Goal: Navigation & Orientation: Understand site structure

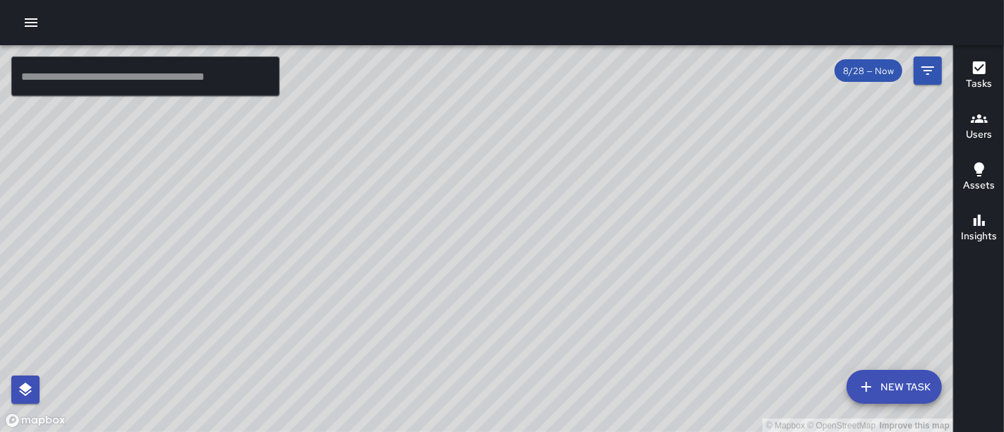
drag, startPoint x: 448, startPoint y: 268, endPoint x: 396, endPoint y: 338, distance: 86.9
click at [396, 338] on div "© Mapbox © OpenStreetMap Improve this map" at bounding box center [476, 239] width 953 height 388
drag, startPoint x: 446, startPoint y: 291, endPoint x: 461, endPoint y: 244, distance: 49.1
click at [461, 244] on div "© Mapbox © OpenStreetMap Improve this map" at bounding box center [476, 239] width 953 height 388
drag, startPoint x: 438, startPoint y: 275, endPoint x: 504, endPoint y: 151, distance: 140.3
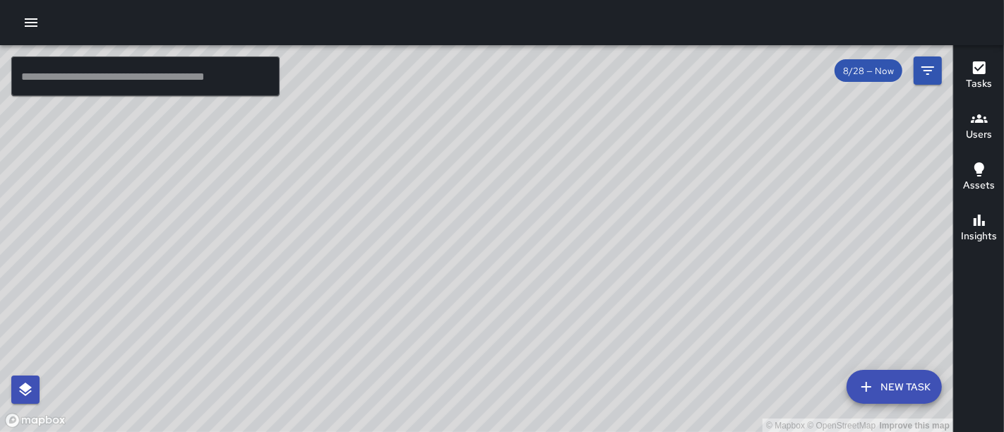
click at [504, 151] on div "© Mapbox © OpenStreetMap Improve this map" at bounding box center [476, 239] width 953 height 388
drag, startPoint x: 496, startPoint y: 155, endPoint x: 476, endPoint y: 192, distance: 42.0
click at [476, 192] on div "© Mapbox © OpenStreetMap Improve this map" at bounding box center [476, 239] width 953 height 388
drag, startPoint x: 476, startPoint y: 192, endPoint x: 463, endPoint y: 299, distance: 108.1
click at [463, 299] on div "© Mapbox © OpenStreetMap Improve this map" at bounding box center [476, 239] width 953 height 388
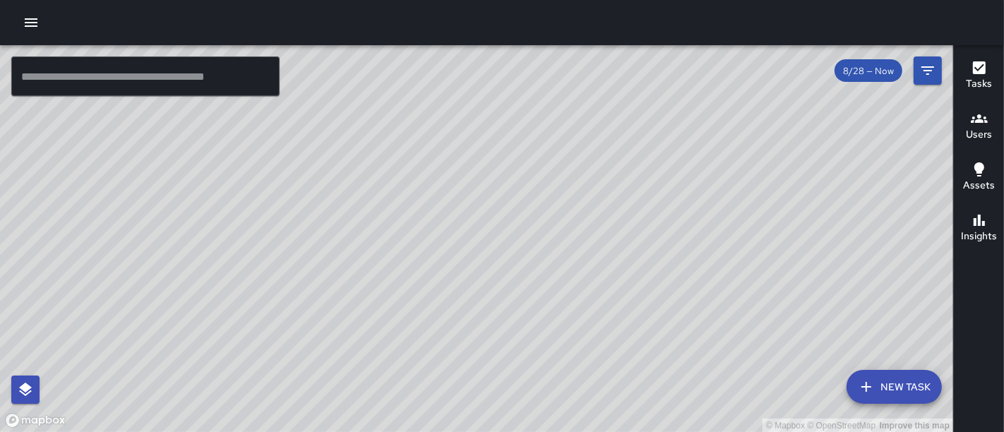
drag, startPoint x: 427, startPoint y: 280, endPoint x: 426, endPoint y: 354, distance: 73.4
click at [426, 354] on div "© Mapbox © OpenStreetMap Improve this map" at bounding box center [476, 239] width 953 height 388
drag, startPoint x: 462, startPoint y: 245, endPoint x: 501, endPoint y: 220, distance: 46.0
click at [501, 220] on div "© Mapbox © OpenStreetMap Improve this map" at bounding box center [476, 239] width 953 height 388
drag, startPoint x: 503, startPoint y: 220, endPoint x: 511, endPoint y: 280, distance: 59.9
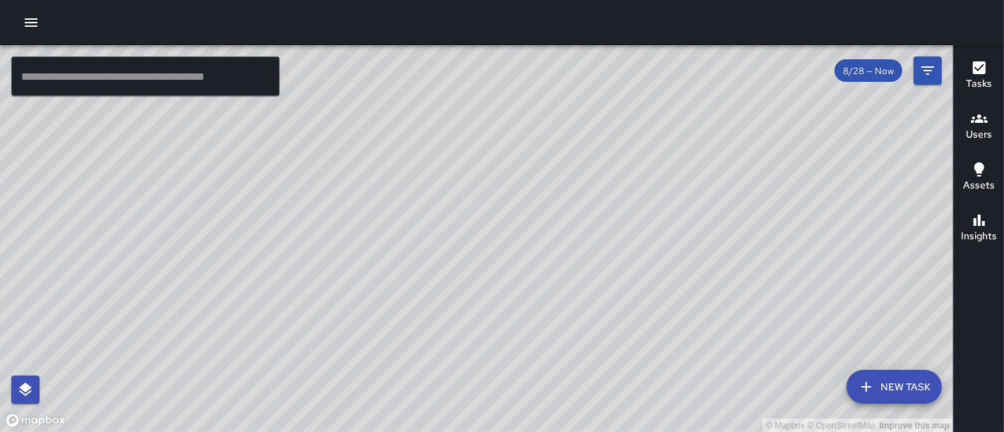
click at [511, 280] on div "© Mapbox © OpenStreetMap Improve this map" at bounding box center [476, 239] width 953 height 388
drag, startPoint x: 509, startPoint y: 157, endPoint x: 537, endPoint y: 73, distance: 87.8
click at [537, 73] on div "© Mapbox © OpenStreetMap Improve this map" at bounding box center [476, 239] width 953 height 388
click at [572, 149] on div "© Mapbox © OpenStreetMap Improve this map" at bounding box center [476, 239] width 953 height 388
drag, startPoint x: 583, startPoint y: 122, endPoint x: 590, endPoint y: 183, distance: 61.2
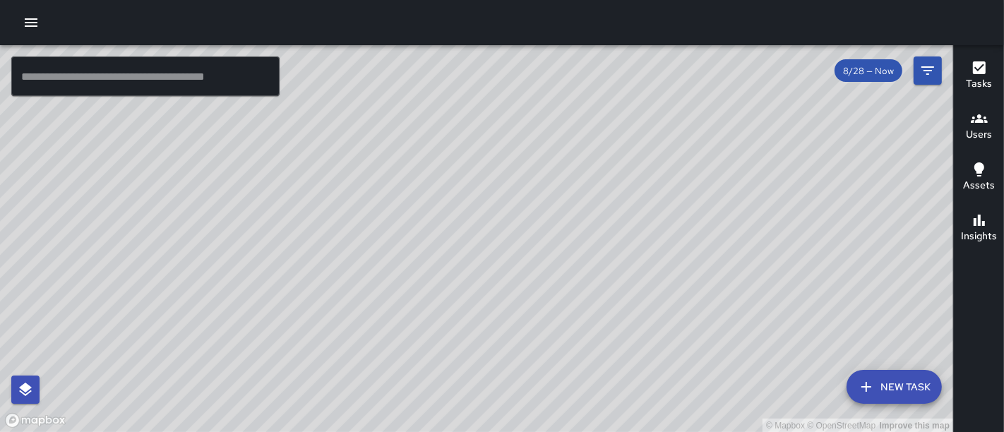
click at [590, 183] on div "© Mapbox © OpenStreetMap Improve this map" at bounding box center [476, 239] width 953 height 388
drag, startPoint x: 544, startPoint y: 246, endPoint x: 585, endPoint y: 205, distance: 57.4
click at [585, 205] on div "© Mapbox © OpenStreetMap Improve this map" at bounding box center [476, 239] width 953 height 388
